Goal: Participate in discussion: Engage in conversation with other users on a specific topic

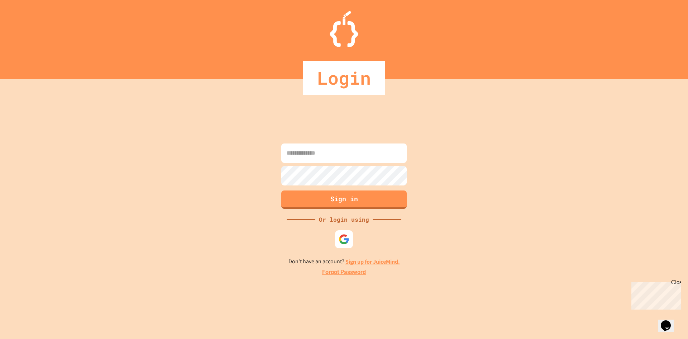
type input "**********"
click at [342, 204] on button "Sign in" at bounding box center [344, 198] width 128 height 19
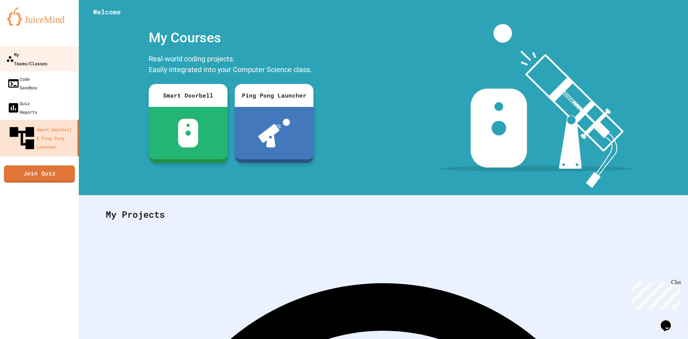
click at [45, 56] on div "My Teams/Classes" at bounding box center [26, 59] width 41 height 18
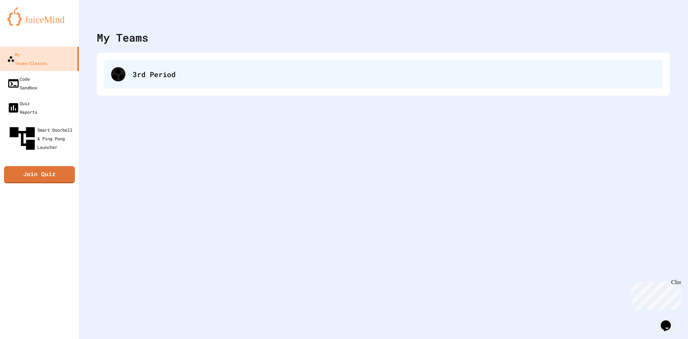
click at [196, 67] on div "3rd Period" at bounding box center [383, 74] width 559 height 29
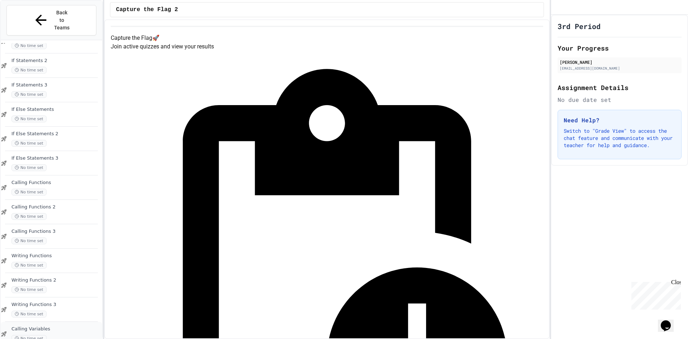
click at [63, 335] on div "No time set" at bounding box center [55, 338] width 89 height 7
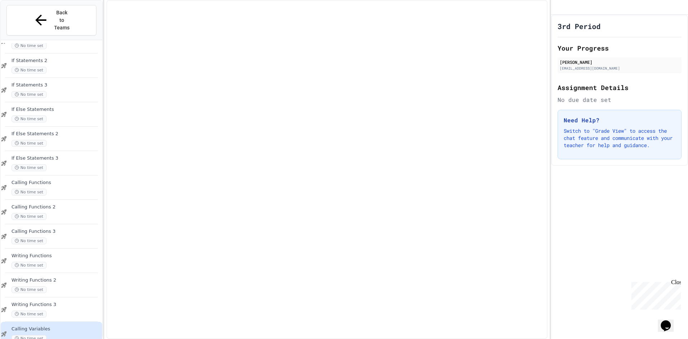
scroll to position [424, 0]
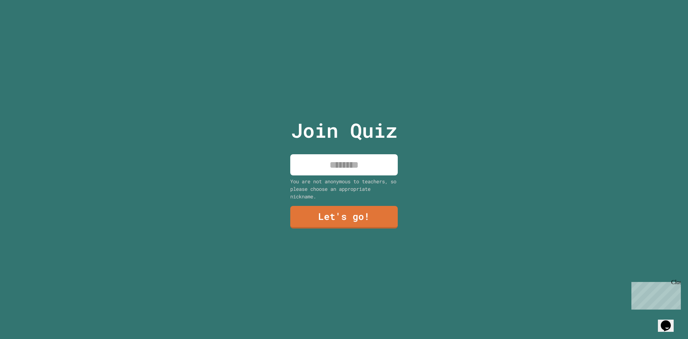
click at [320, 164] on input at bounding box center [344, 164] width 108 height 21
type input "****"
click at [354, 211] on link "Let's go!" at bounding box center [344, 217] width 108 height 24
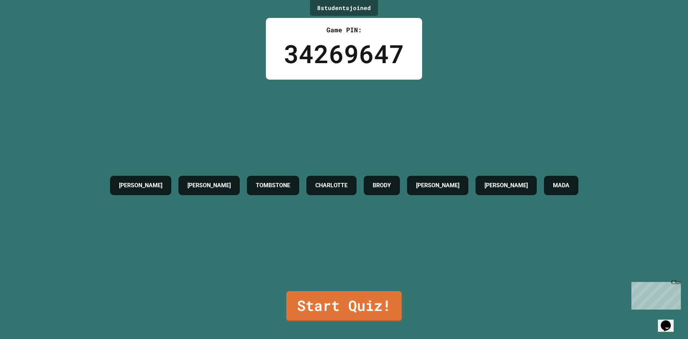
click at [400, 305] on div "8 student s joined Game PIN: 34269647 [PERSON_NAME] TOMBSTONE [PERSON_NAME] [PE…" at bounding box center [344, 169] width 688 height 339
click at [384, 300] on link "Start Quiz!" at bounding box center [344, 306] width 116 height 30
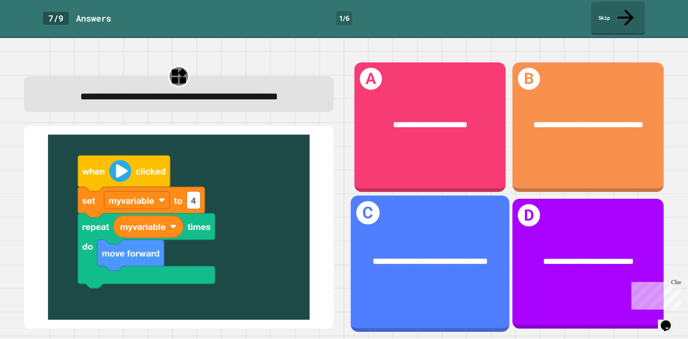
click at [441, 262] on div "**********" at bounding box center [430, 261] width 124 height 13
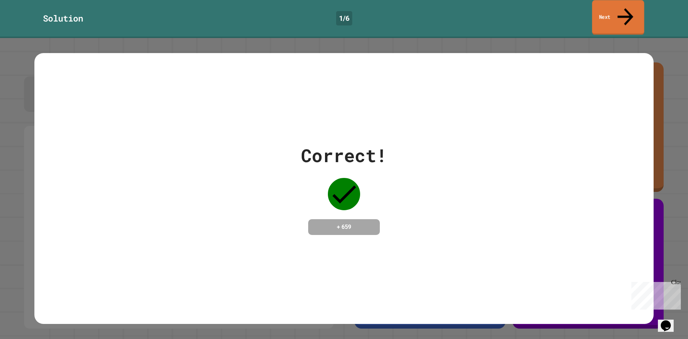
click at [609, 8] on link "Next" at bounding box center [618, 17] width 52 height 35
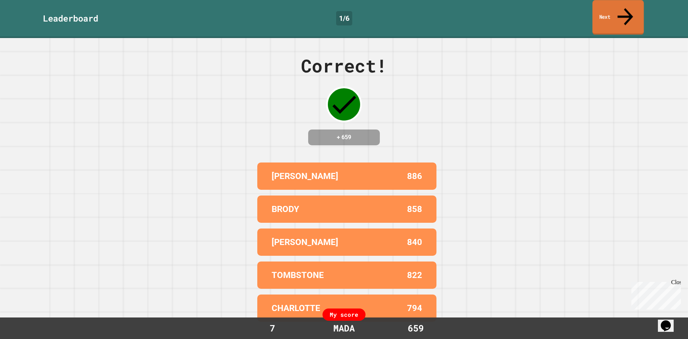
click at [623, 1] on link "Next" at bounding box center [617, 17] width 51 height 35
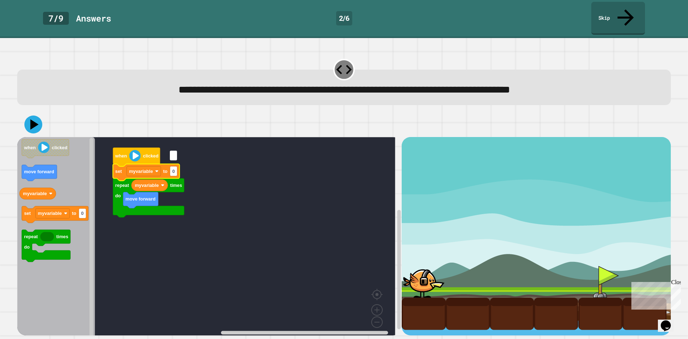
type input "*"
click at [39, 114] on icon at bounding box center [34, 125] width 22 height 22
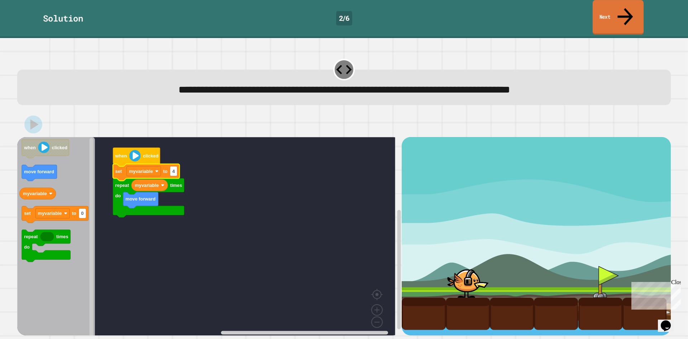
click at [622, 4] on link "Next" at bounding box center [618, 17] width 51 height 35
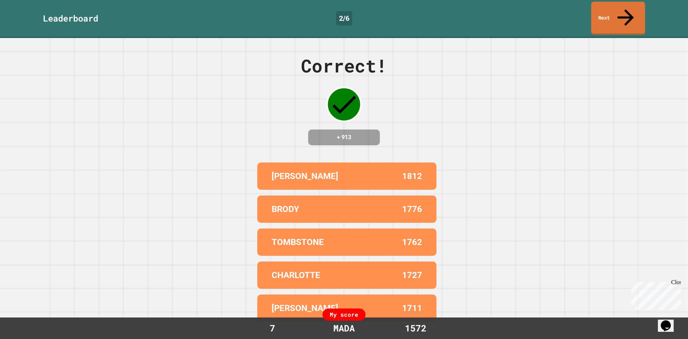
click at [623, 11] on icon at bounding box center [626, 17] width 24 height 24
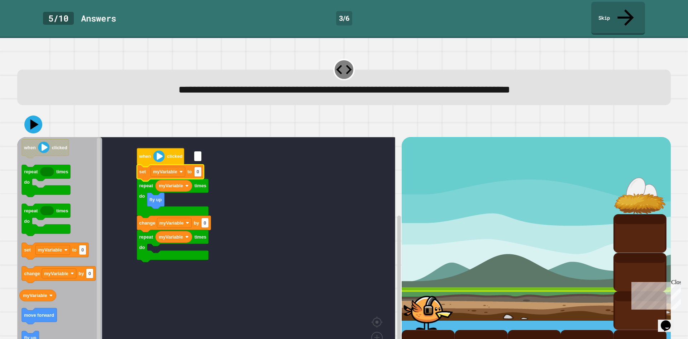
type input "*"
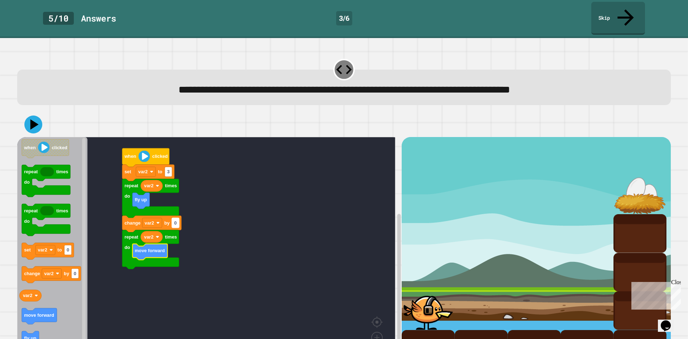
click at [176, 220] on text "0" at bounding box center [175, 222] width 3 height 5
type input "*"
click at [38, 114] on icon at bounding box center [34, 125] width 22 height 22
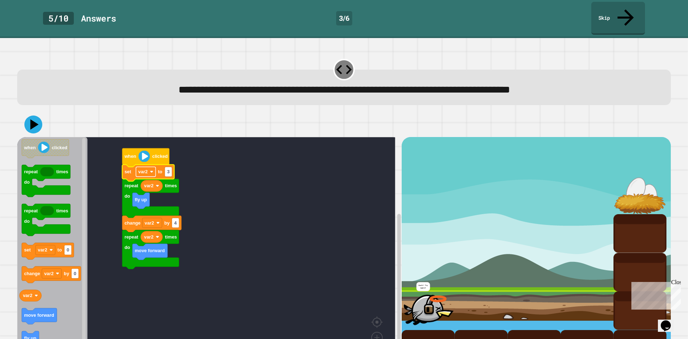
click at [146, 167] on rect "Blockly Workspace" at bounding box center [146, 172] width 20 height 10
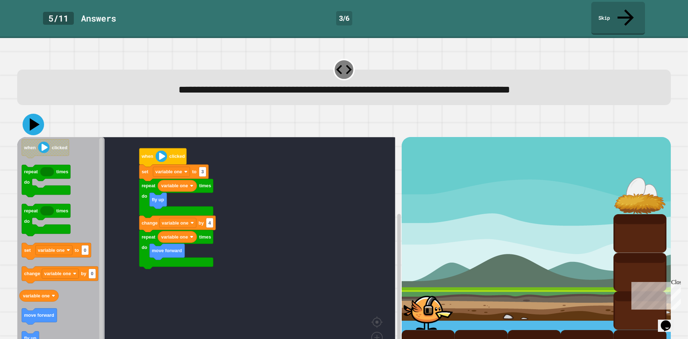
click at [33, 118] on icon at bounding box center [35, 124] width 10 height 13
click at [211, 218] on rect "Blockly Workspace" at bounding box center [209, 223] width 7 height 10
type input "*"
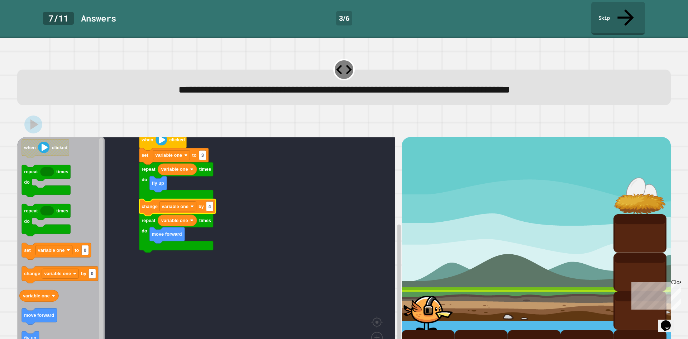
drag, startPoint x: 419, startPoint y: 291, endPoint x: 190, endPoint y: 196, distance: 247.7
click at [408, 294] on div at bounding box center [428, 310] width 53 height 38
click at [99, 161] on rect "Blockly Workspace" at bounding box center [101, 252] width 4 height 229
click at [95, 137] on icon "Blockly Workspace" at bounding box center [60, 252] width 87 height 231
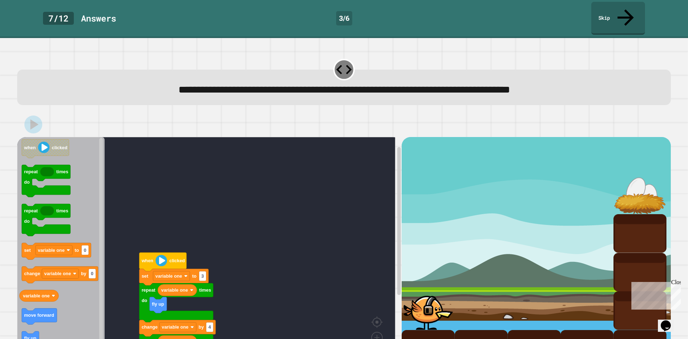
scroll to position [28, 0]
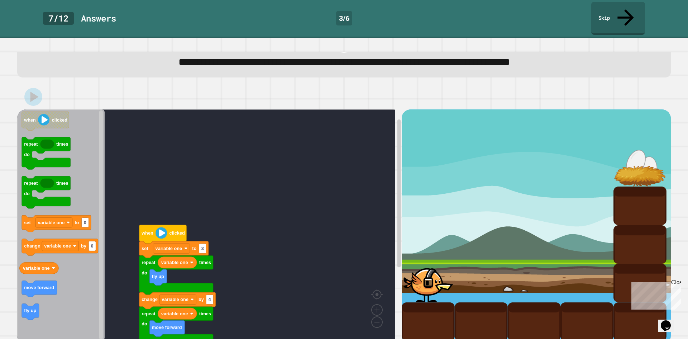
click at [163, 227] on image "Blockly Workspace" at bounding box center [161, 232] width 11 height 11
click at [406, 263] on div at bounding box center [428, 282] width 53 height 38
click at [431, 273] on div at bounding box center [428, 282] width 53 height 38
click at [615, 6] on link "Skip" at bounding box center [618, 17] width 54 height 35
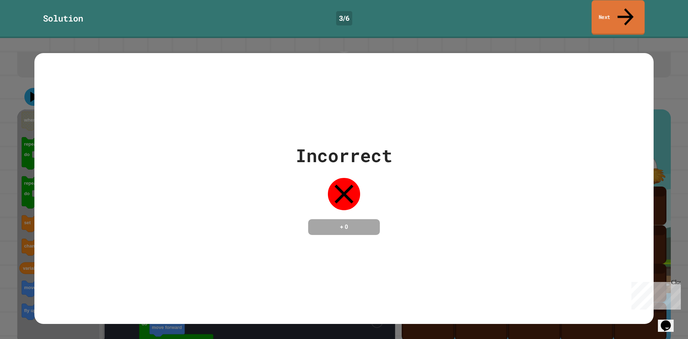
click at [615, 6] on link "Next" at bounding box center [618, 17] width 53 height 35
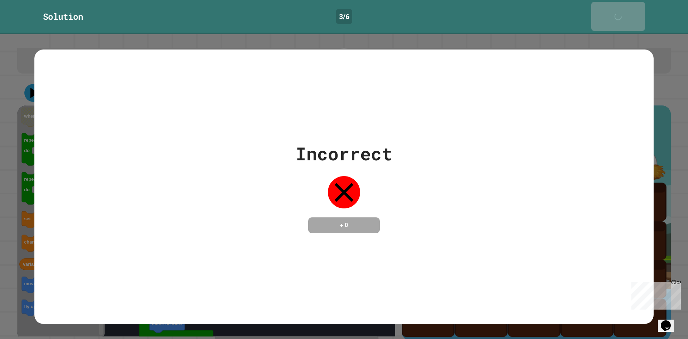
scroll to position [27, 0]
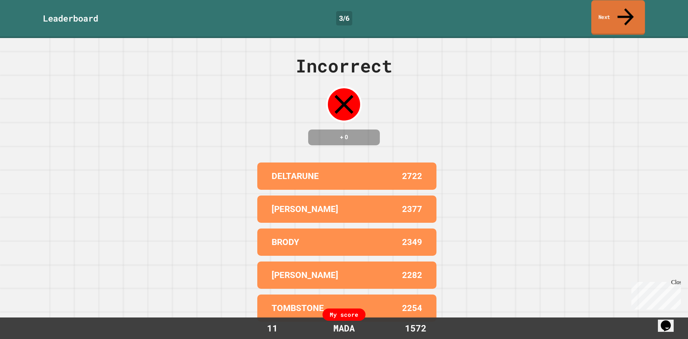
click at [615, 6] on link "Next" at bounding box center [618, 17] width 54 height 35
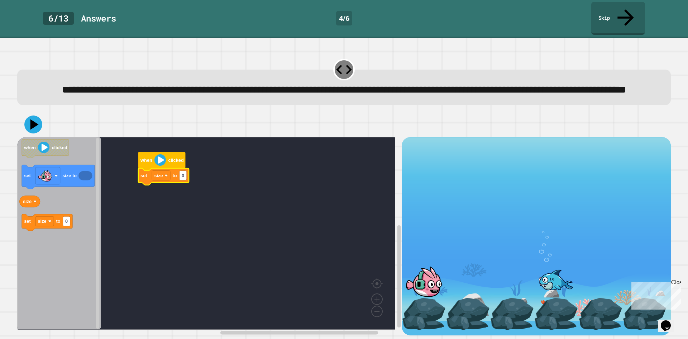
click at [76, 206] on icon "Blockly Workspace" at bounding box center [59, 233] width 84 height 192
click at [136, 180] on rect "Blockly Workspace" at bounding box center [206, 233] width 378 height 192
click at [202, 184] on icon "Blockly Workspace" at bounding box center [202, 179] width 14 height 9
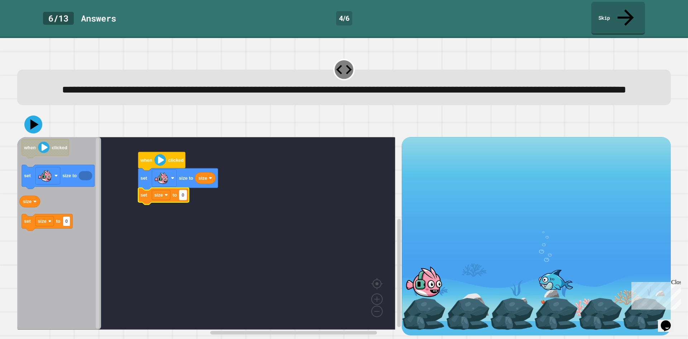
click at [186, 197] on rect "Blockly Workspace" at bounding box center [183, 195] width 7 height 10
type input "****"
click at [37, 118] on icon at bounding box center [34, 125] width 22 height 22
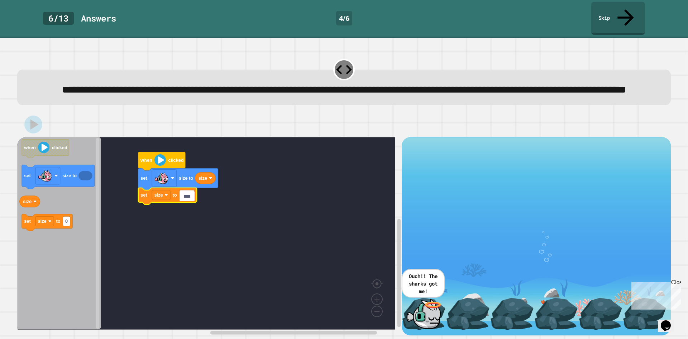
click at [190, 197] on input "****" at bounding box center [187, 196] width 15 height 10
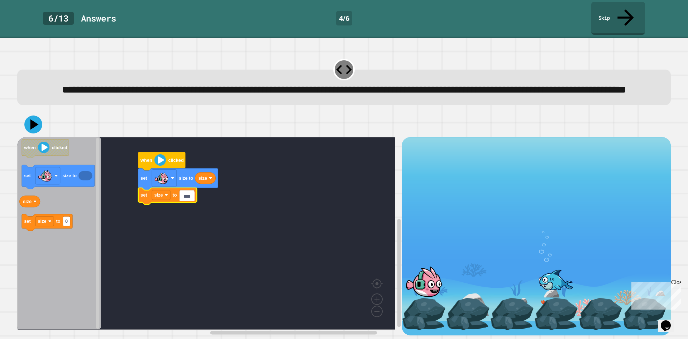
drag, startPoint x: 190, startPoint y: 197, endPoint x: 144, endPoint y: 209, distance: 47.1
click at [144, 209] on body "**********" at bounding box center [344, 169] width 688 height 339
click at [190, 196] on input "****" at bounding box center [187, 196] width 15 height 10
click at [191, 196] on text "1000" at bounding box center [187, 194] width 10 height 5
type input "***"
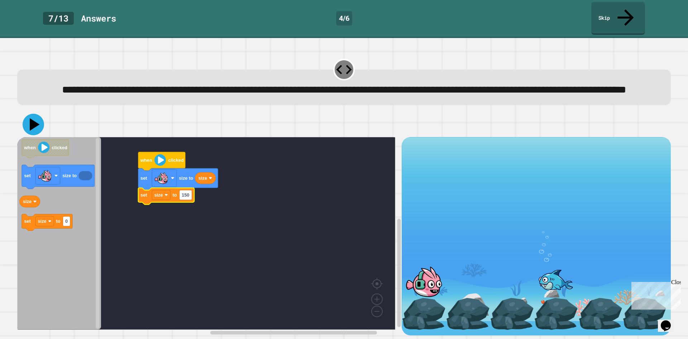
click at [35, 134] on icon at bounding box center [34, 125] width 22 height 22
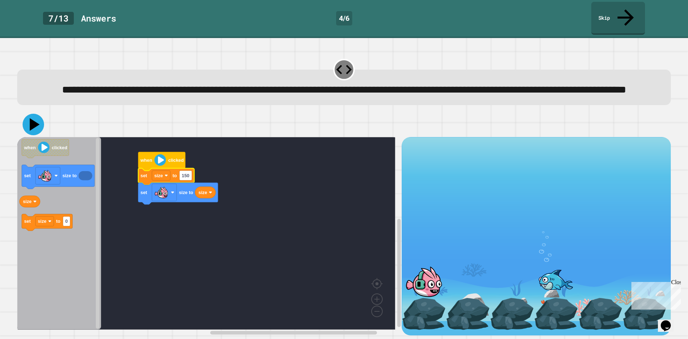
click at [30, 123] on icon at bounding box center [34, 125] width 22 height 22
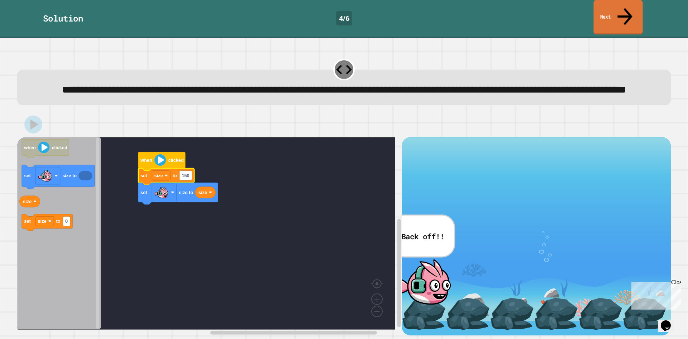
click at [629, 11] on icon at bounding box center [625, 16] width 22 height 25
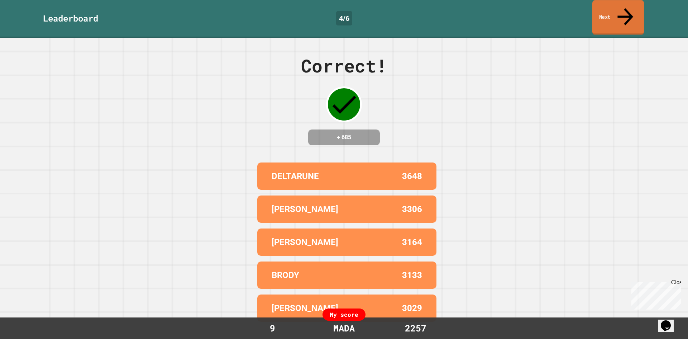
click at [614, 8] on link "Next" at bounding box center [618, 17] width 52 height 35
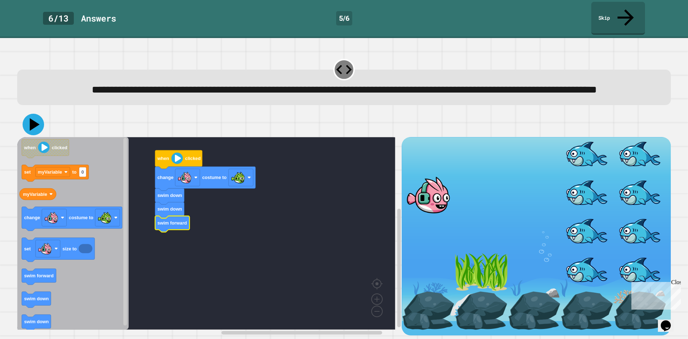
click at [35, 130] on icon at bounding box center [34, 125] width 22 height 22
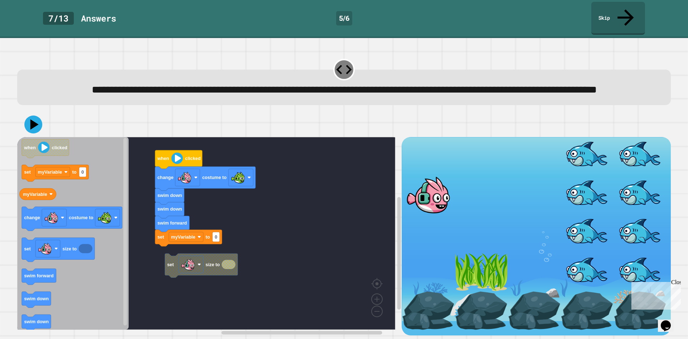
click at [143, 222] on div "set size to when clicked change costume to swim down swim down swim forward set…" at bounding box center [209, 236] width 385 height 198
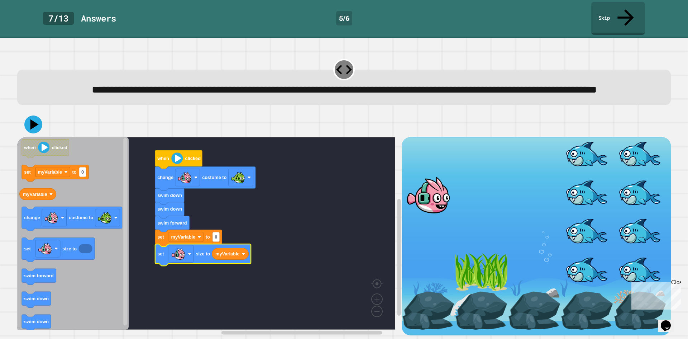
click at [220, 238] on icon "Blockly Workspace" at bounding box center [188, 238] width 67 height 16
click at [215, 239] on text "0" at bounding box center [216, 236] width 3 height 5
type input "**"
click at [34, 130] on icon at bounding box center [33, 124] width 18 height 18
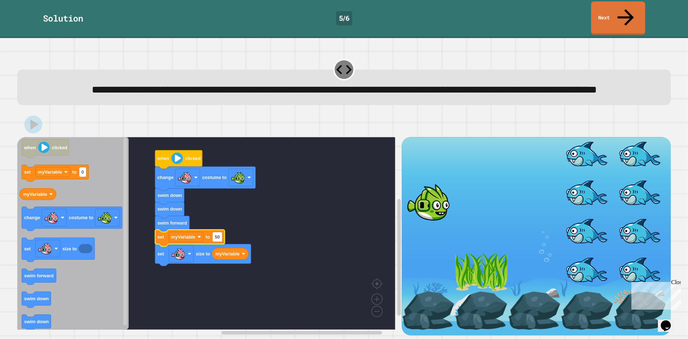
click at [627, 5] on icon at bounding box center [626, 17] width 24 height 25
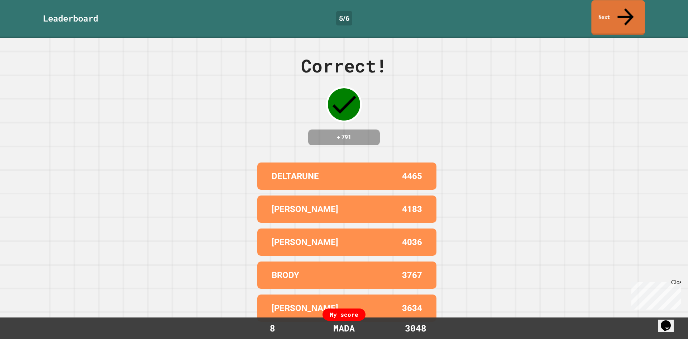
click at [625, 5] on icon at bounding box center [626, 16] width 24 height 25
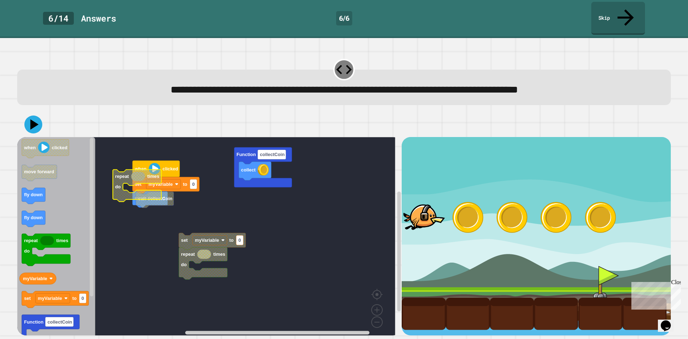
click at [179, 138] on rect "Blockly Workspace" at bounding box center [206, 238] width 378 height 203
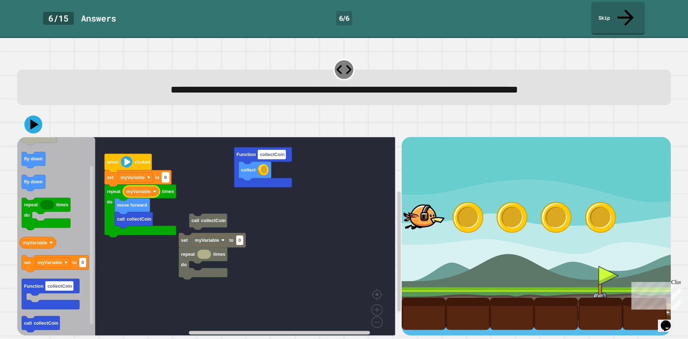
click at [168, 172] on rect "Blockly Workspace" at bounding box center [165, 177] width 7 height 10
type input "*"
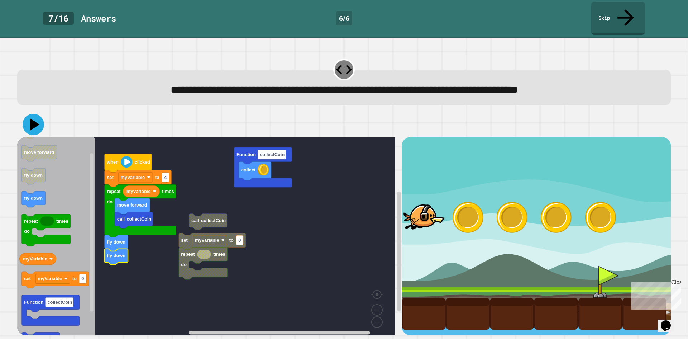
click at [31, 118] on icon at bounding box center [35, 124] width 10 height 13
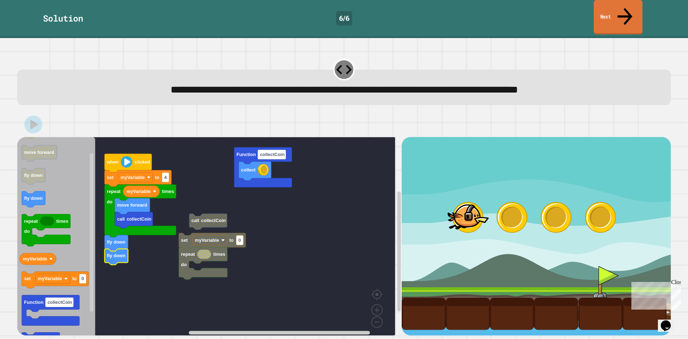
click at [621, 4] on link "Next" at bounding box center [618, 17] width 49 height 35
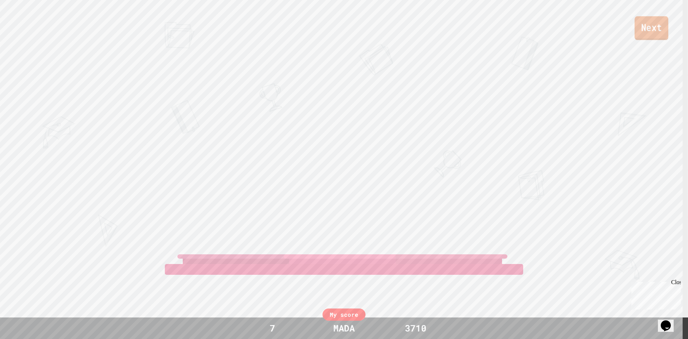
click at [650, 31] on link "Next" at bounding box center [652, 28] width 34 height 24
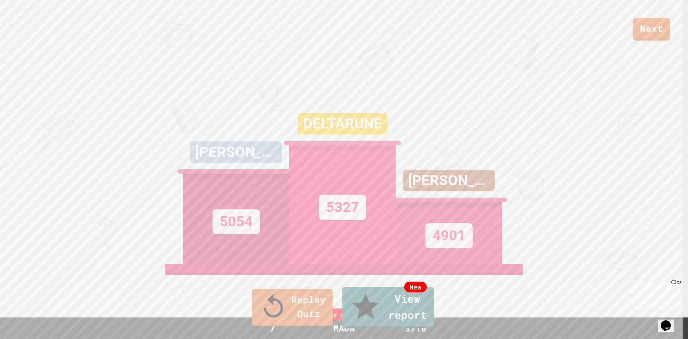
type textarea "**********"
